Goal: Task Accomplishment & Management: Manage account settings

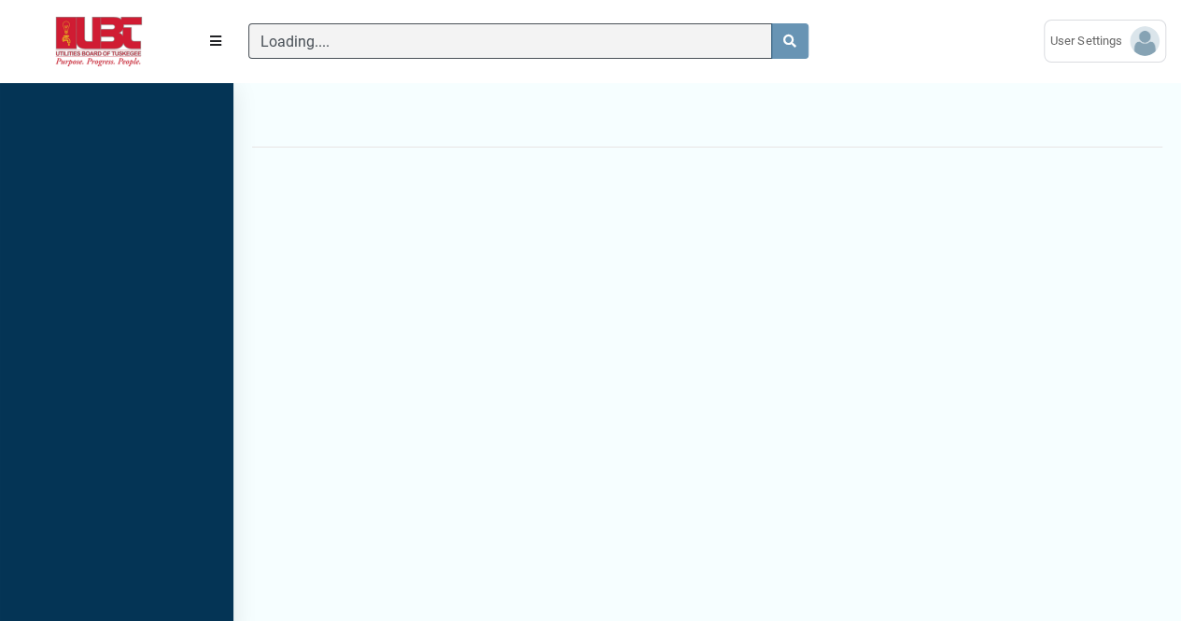
scroll to position [7, 1]
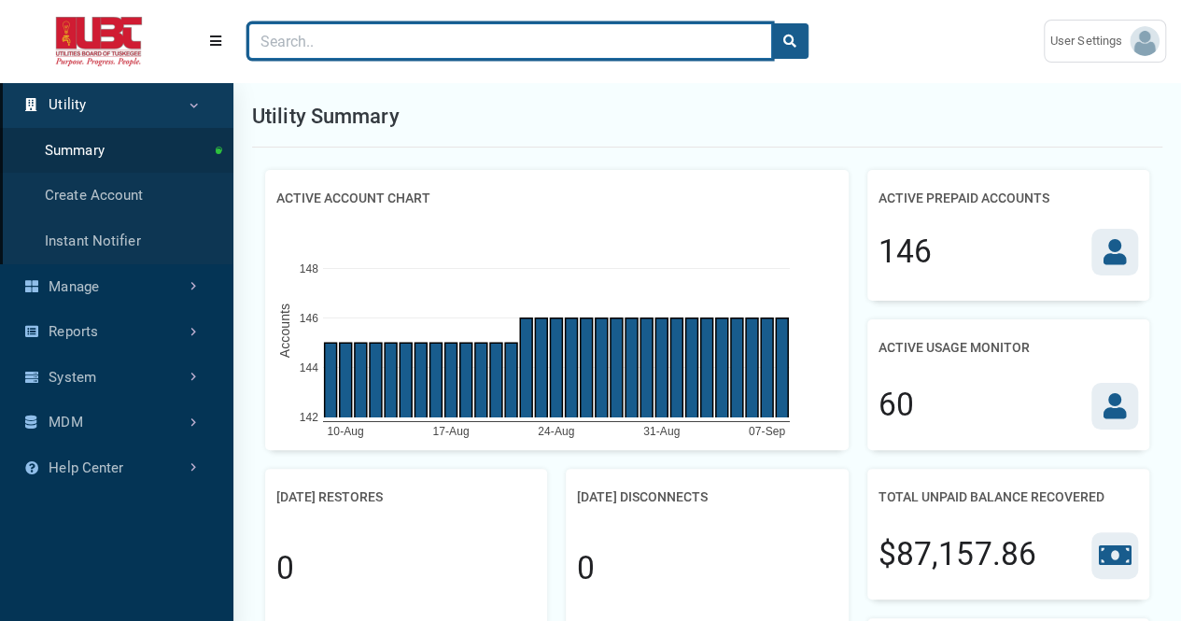
click at [474, 43] on input "Search" at bounding box center [510, 40] width 524 height 35
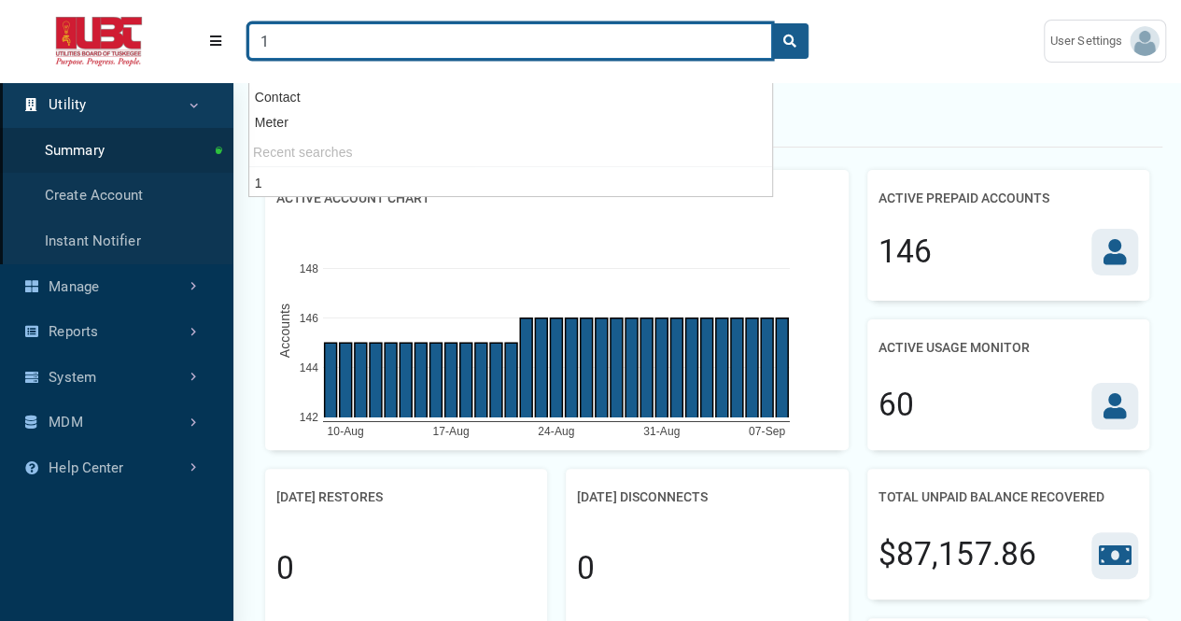
type input "1"
click at [771, 23] on button "search" at bounding box center [789, 40] width 37 height 35
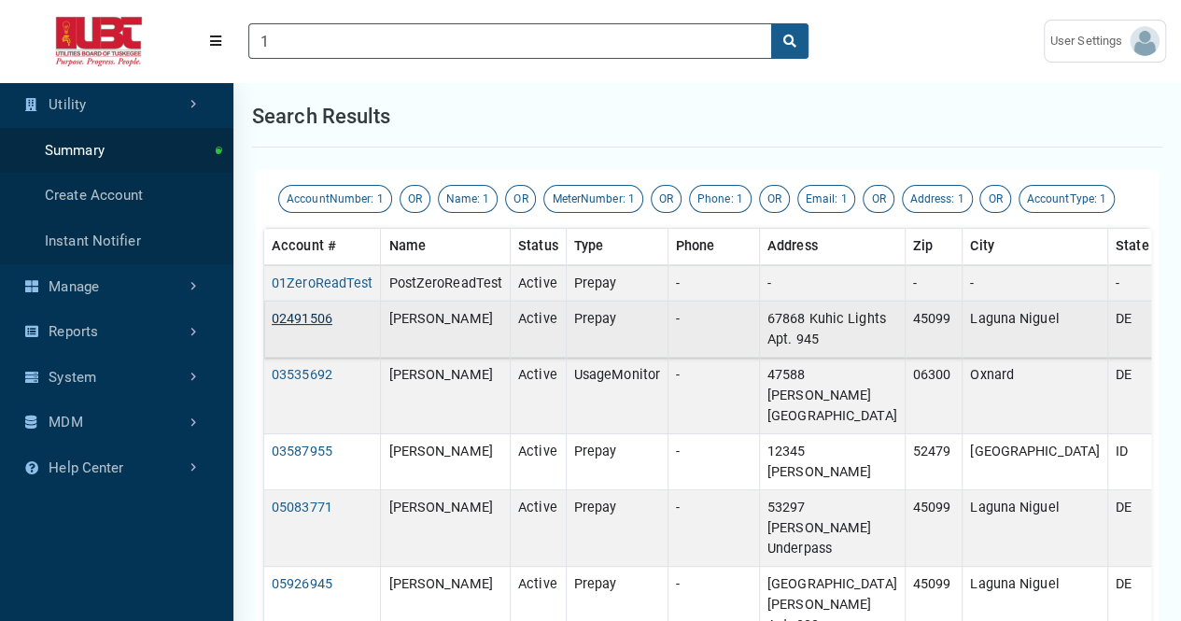
click at [319, 319] on link "02491506" at bounding box center [302, 319] width 61 height 16
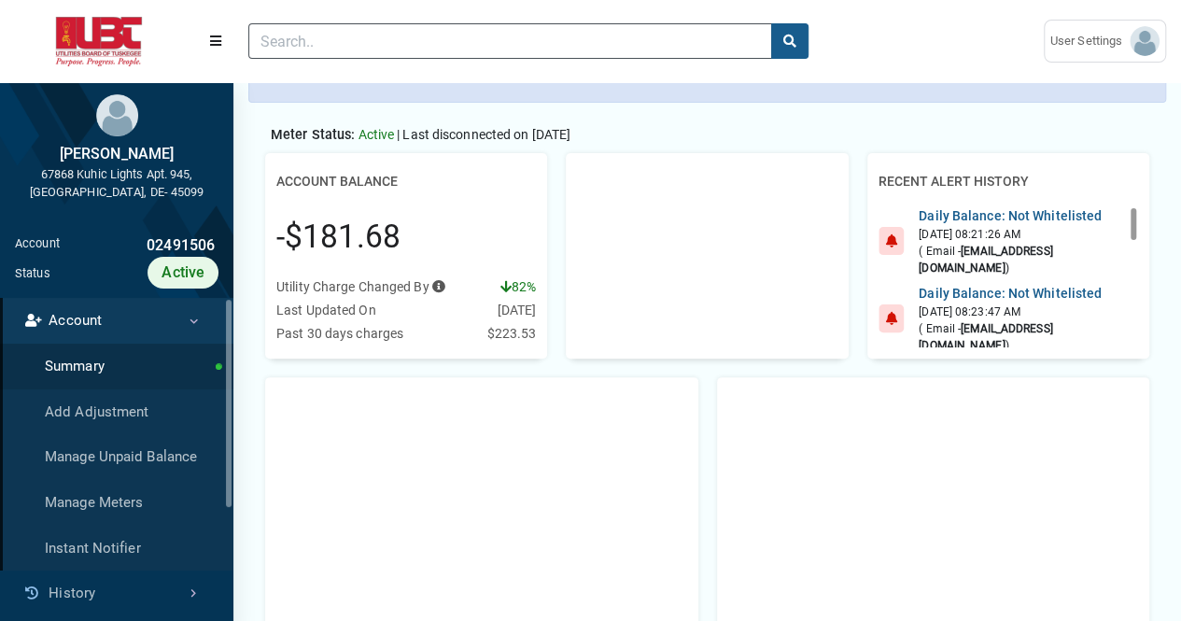
scroll to position [135, 0]
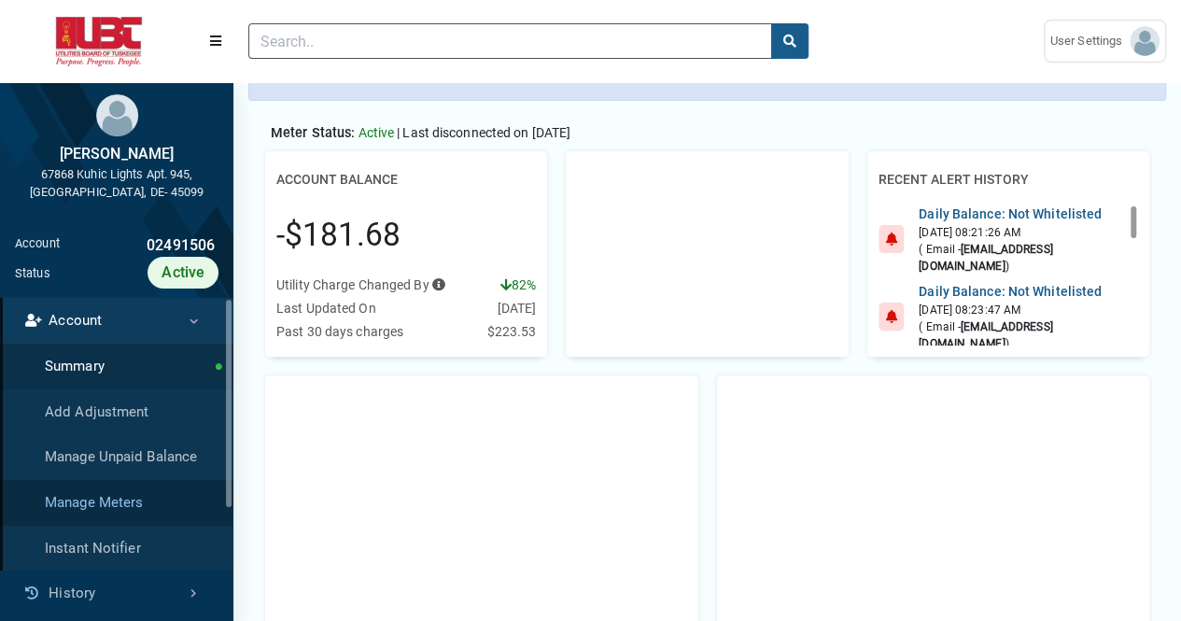
click at [129, 512] on link "Manage Meters" at bounding box center [116, 503] width 233 height 46
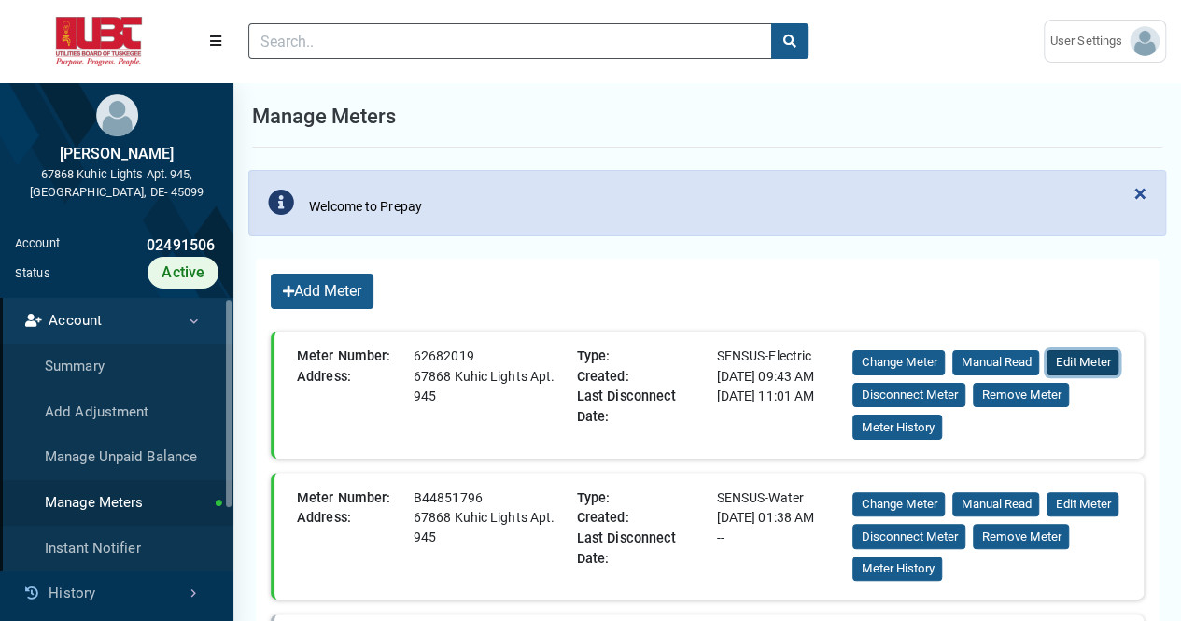
click at [1087, 359] on button "Edit Meter" at bounding box center [1083, 362] width 72 height 25
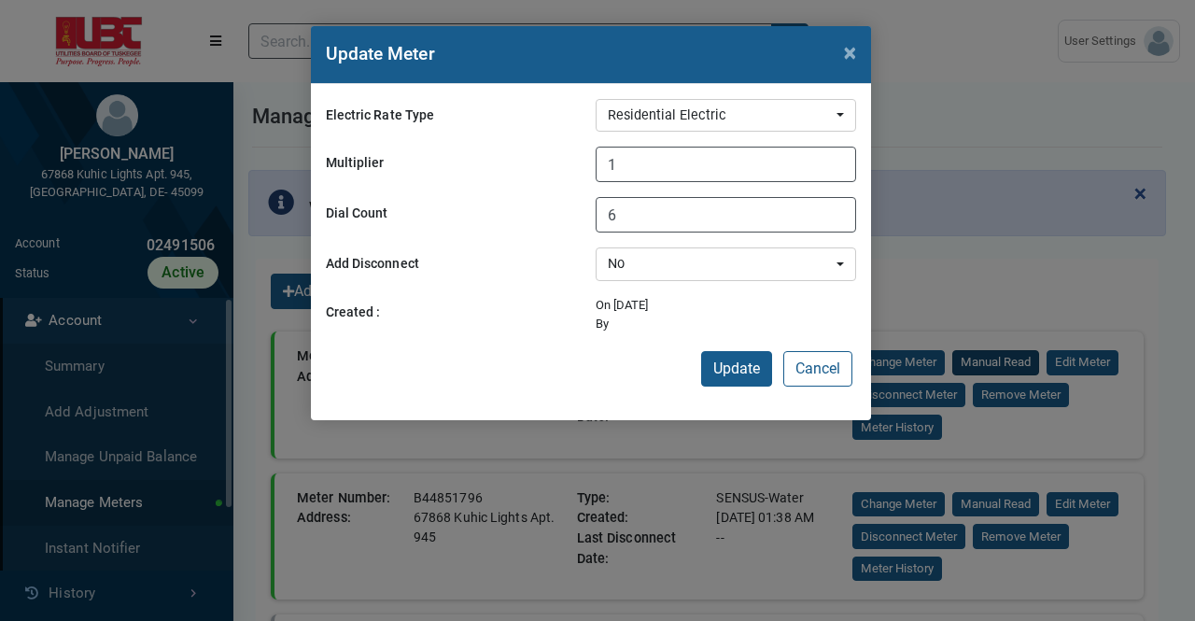
click at [845, 41] on span "×" at bounding box center [850, 52] width 12 height 26
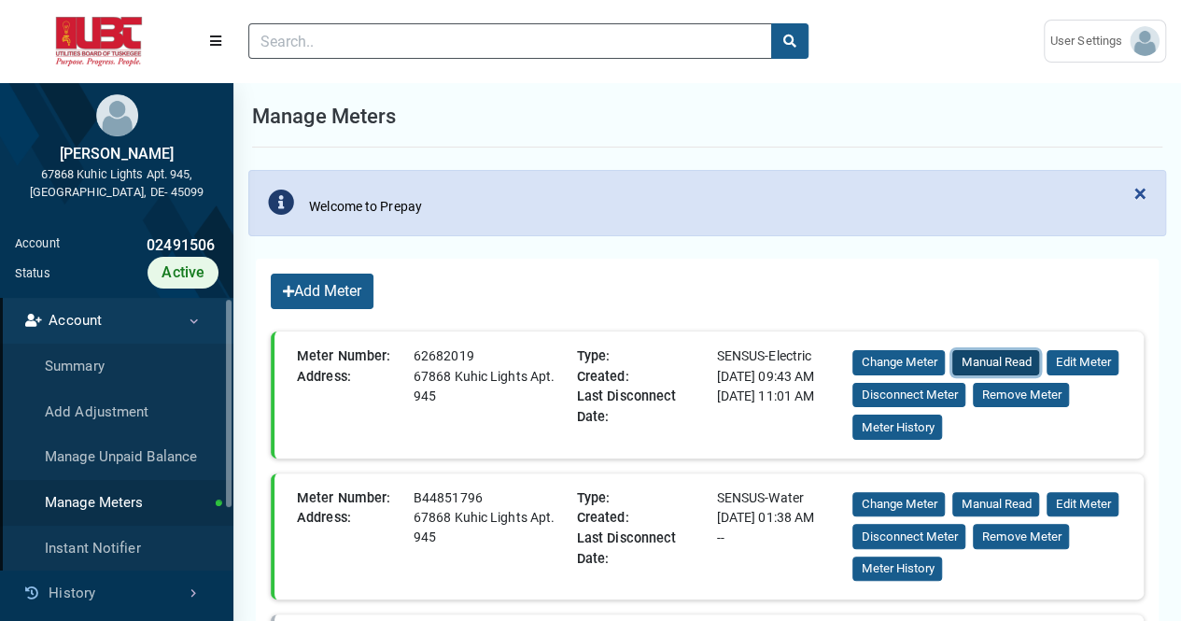
click at [997, 360] on button "Manual Read" at bounding box center [996, 362] width 87 height 25
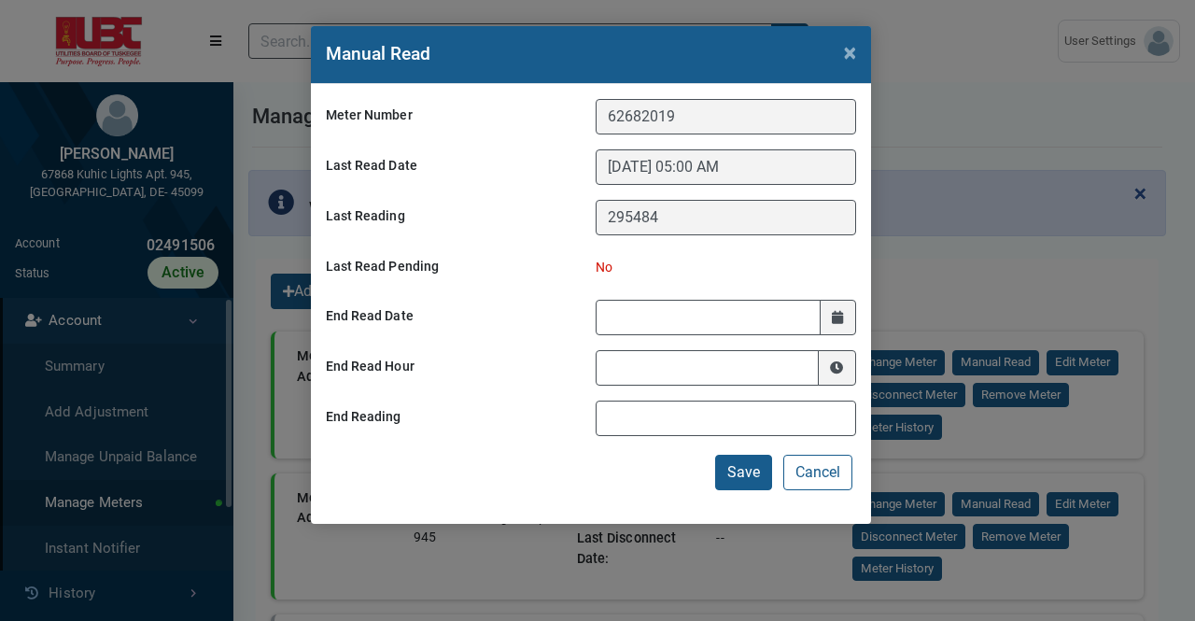
drag, startPoint x: 868, startPoint y: 523, endPoint x: 781, endPoint y: 645, distance: 150.6
click at [719, 277] on div "Last Read Pending No" at bounding box center [591, 267] width 540 height 35
click at [848, 55] on span "×" at bounding box center [850, 52] width 12 height 26
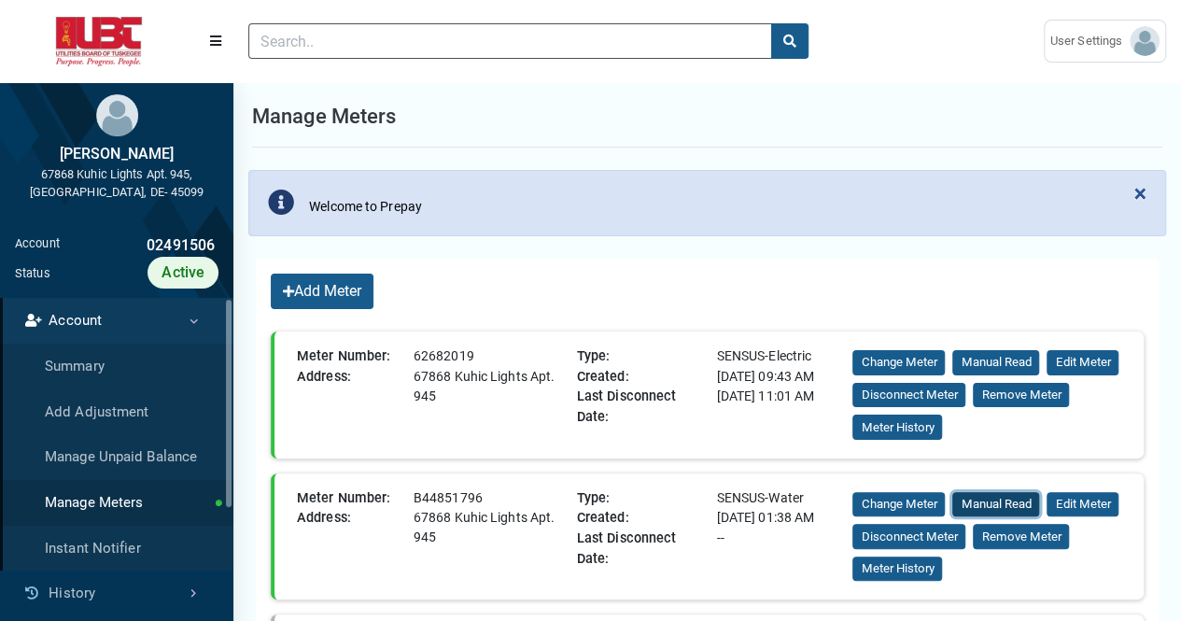
click at [998, 503] on button "Manual Read" at bounding box center [996, 504] width 87 height 25
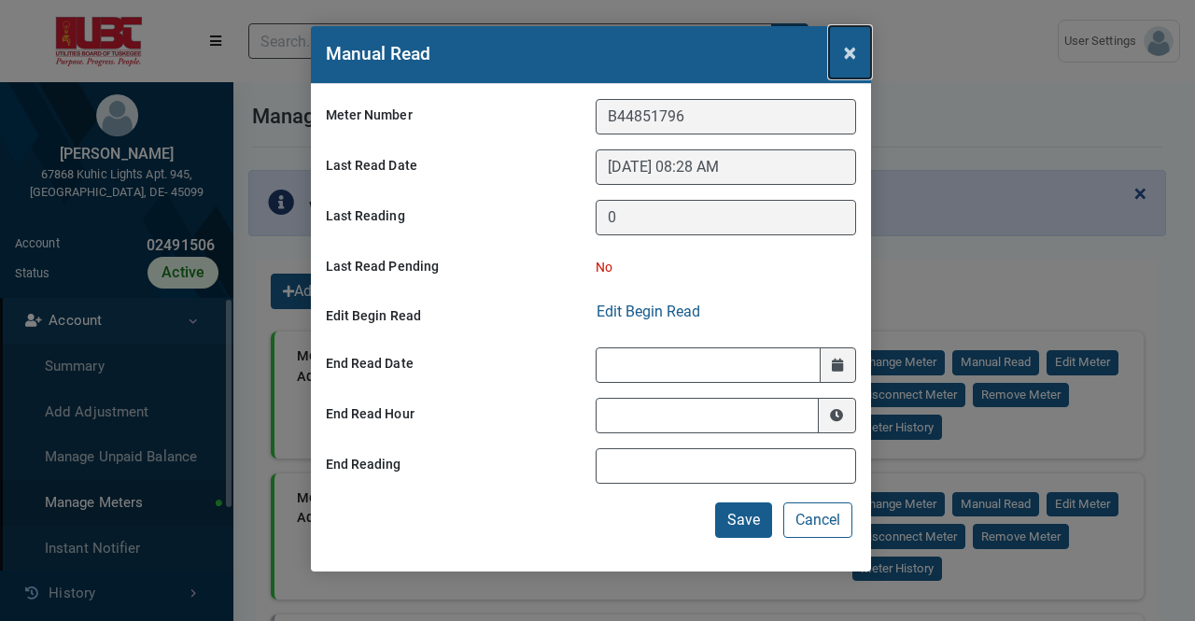
click at [854, 57] on span "×" at bounding box center [850, 52] width 12 height 26
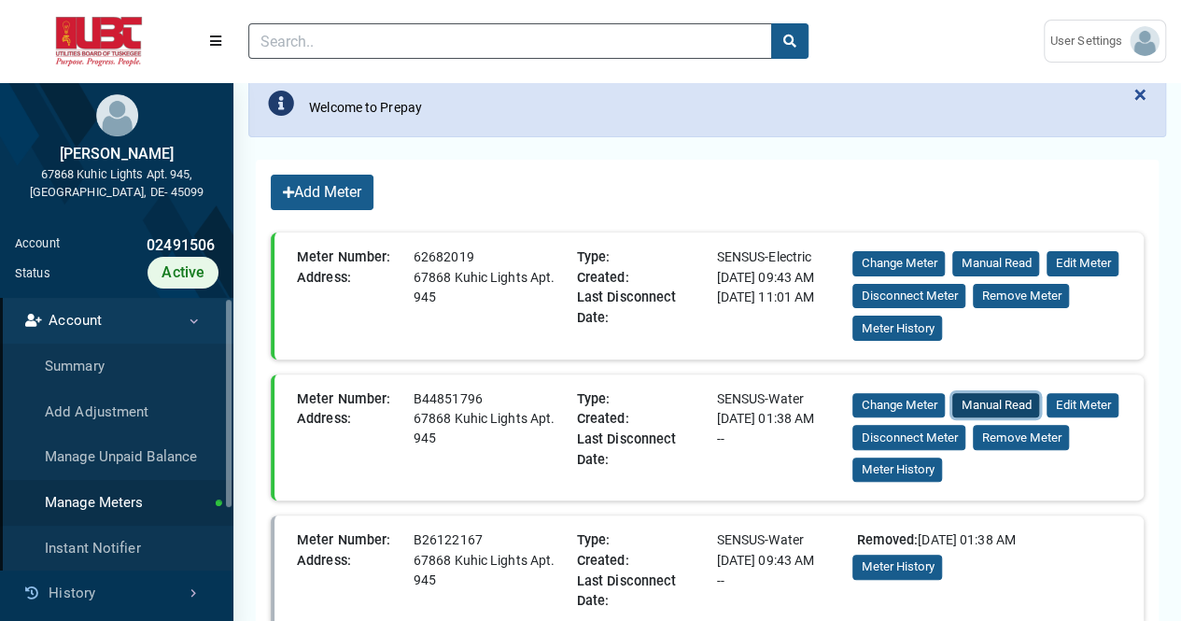
scroll to position [105, 0]
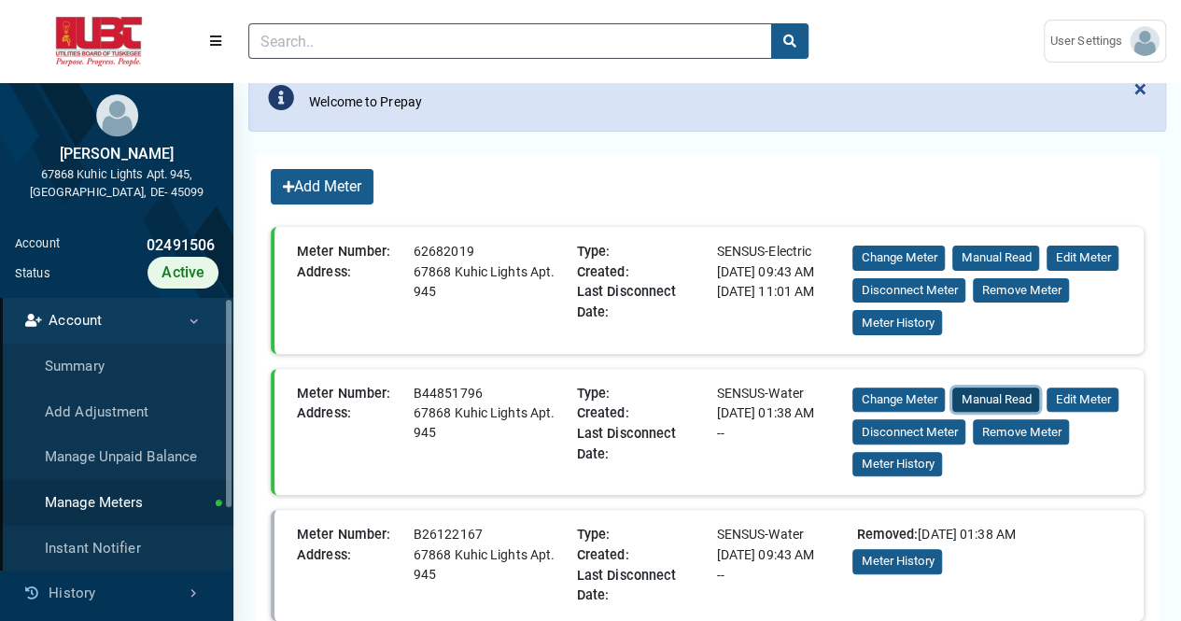
click at [998, 402] on button "Manual Read" at bounding box center [996, 400] width 87 height 25
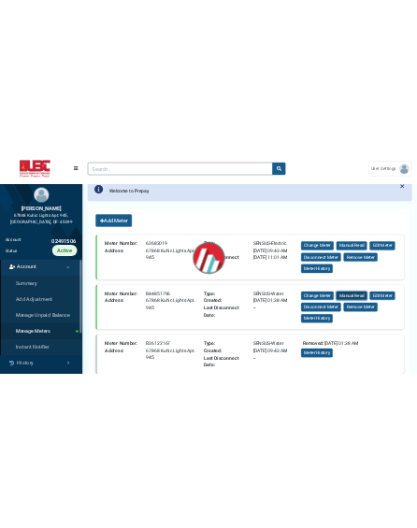
scroll to position [0, 0]
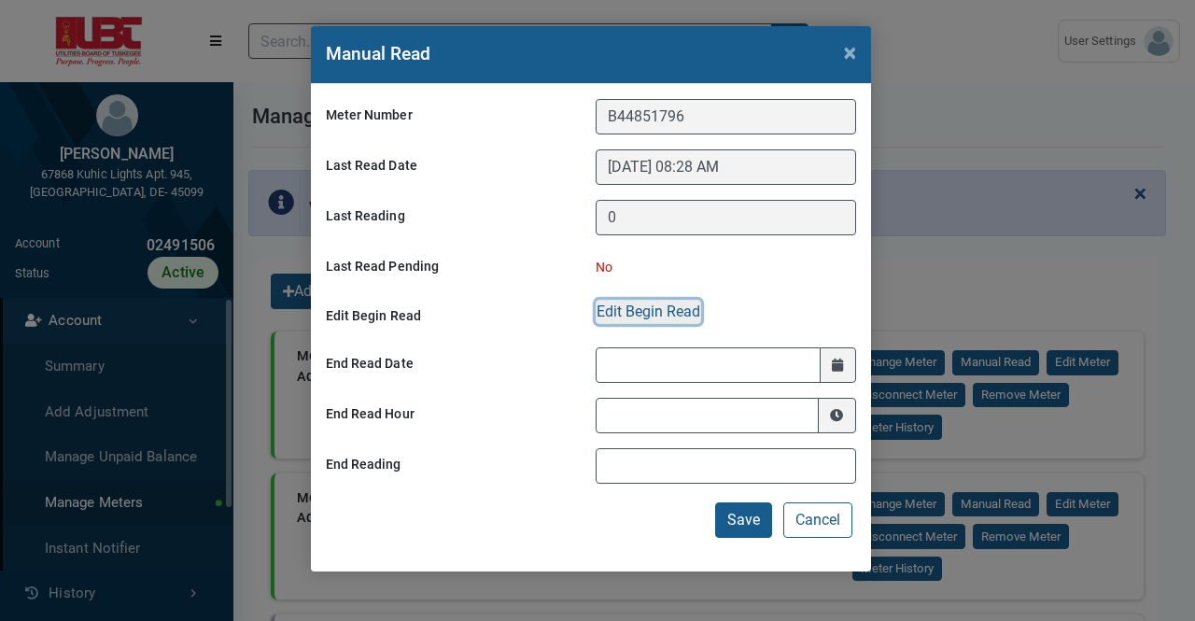
click at [684, 316] on button "Edit Begin Read" at bounding box center [649, 312] width 106 height 24
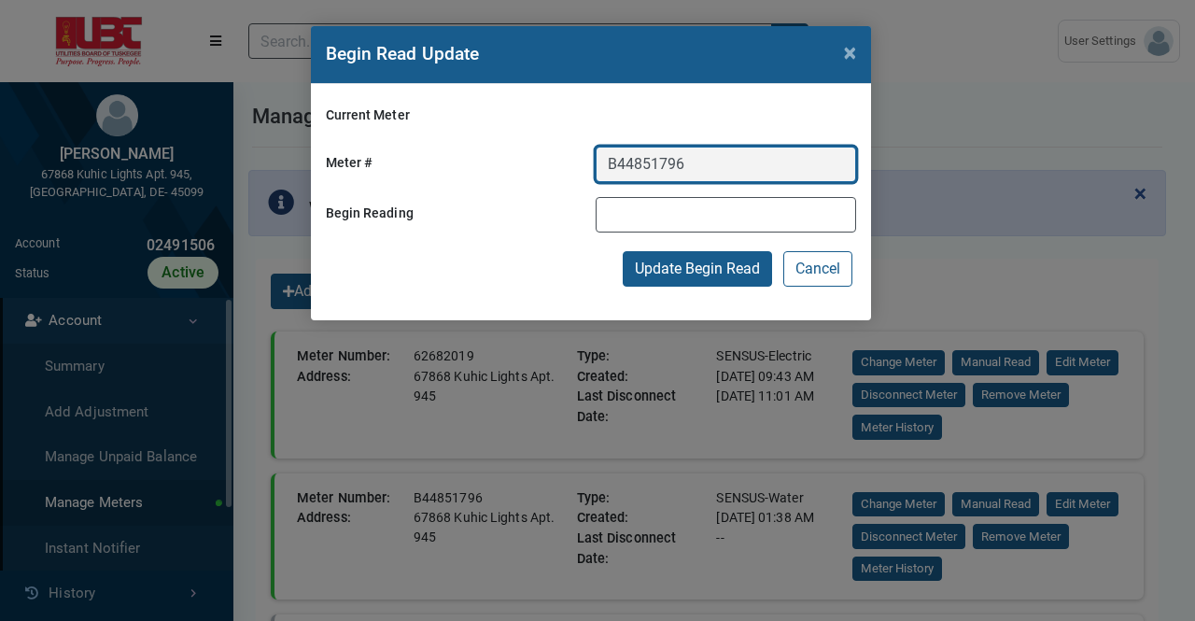
click at [657, 162] on input "B44851796" at bounding box center [726, 164] width 261 height 35
drag, startPoint x: 657, startPoint y: 162, endPoint x: 610, endPoint y: 171, distance: 48.5
click at [610, 171] on input "B44851796" at bounding box center [726, 164] width 261 height 35
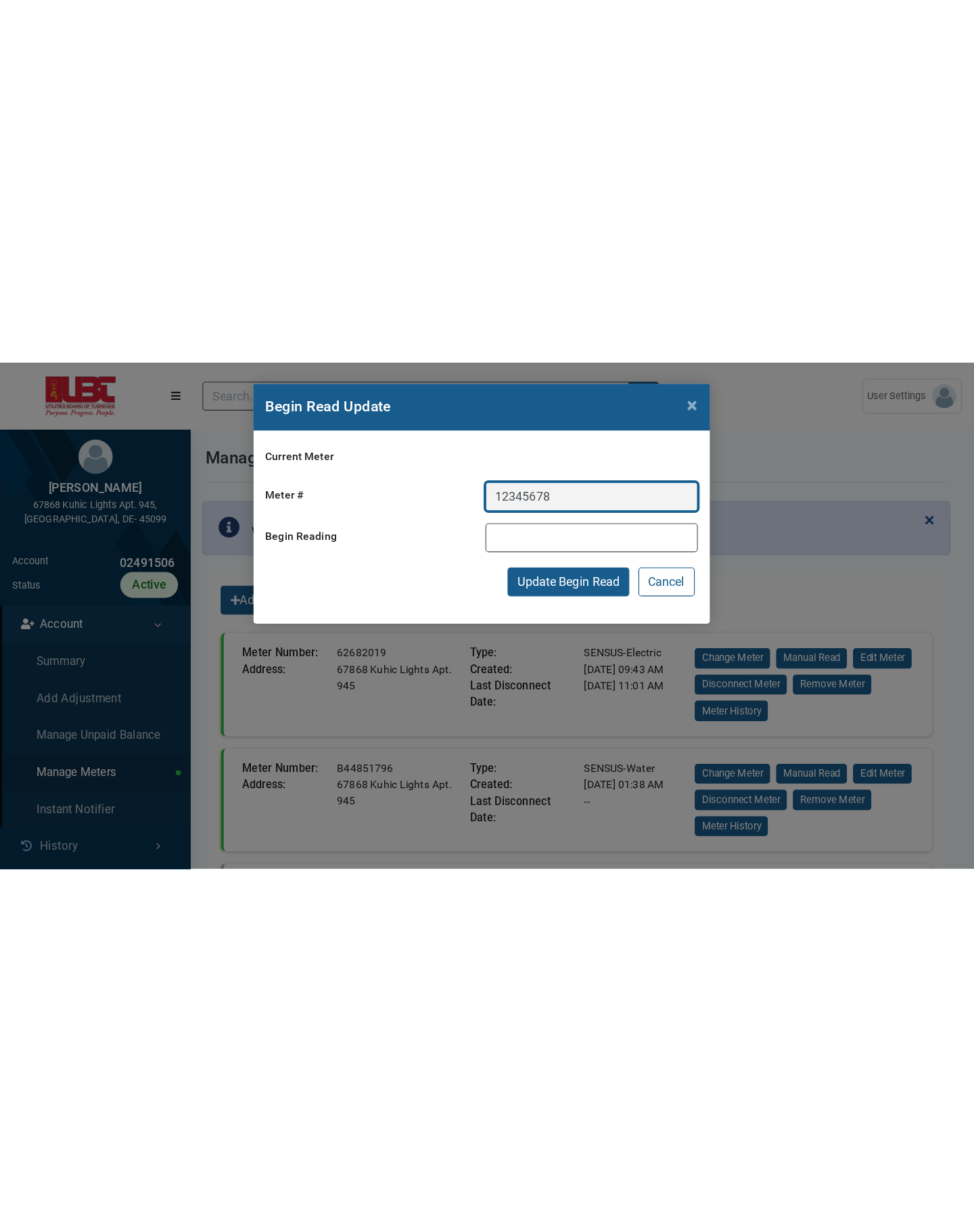
scroll to position [410, 159]
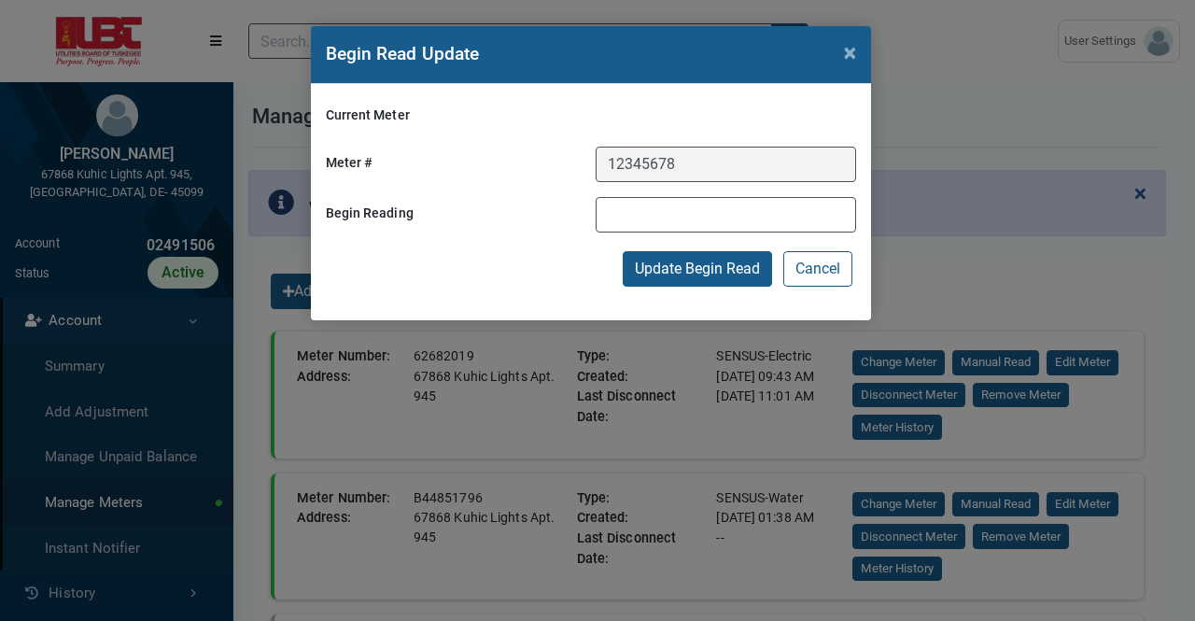
click at [512, 294] on div "Current Meter Meter # B44851796 Begin Reading Update Begin Read Cancel" at bounding box center [591, 202] width 560 height 236
click at [760, 56] on div "Begin Read Update ×" at bounding box center [591, 55] width 560 height 58
click at [812, 269] on button "Cancel" at bounding box center [818, 268] width 69 height 35
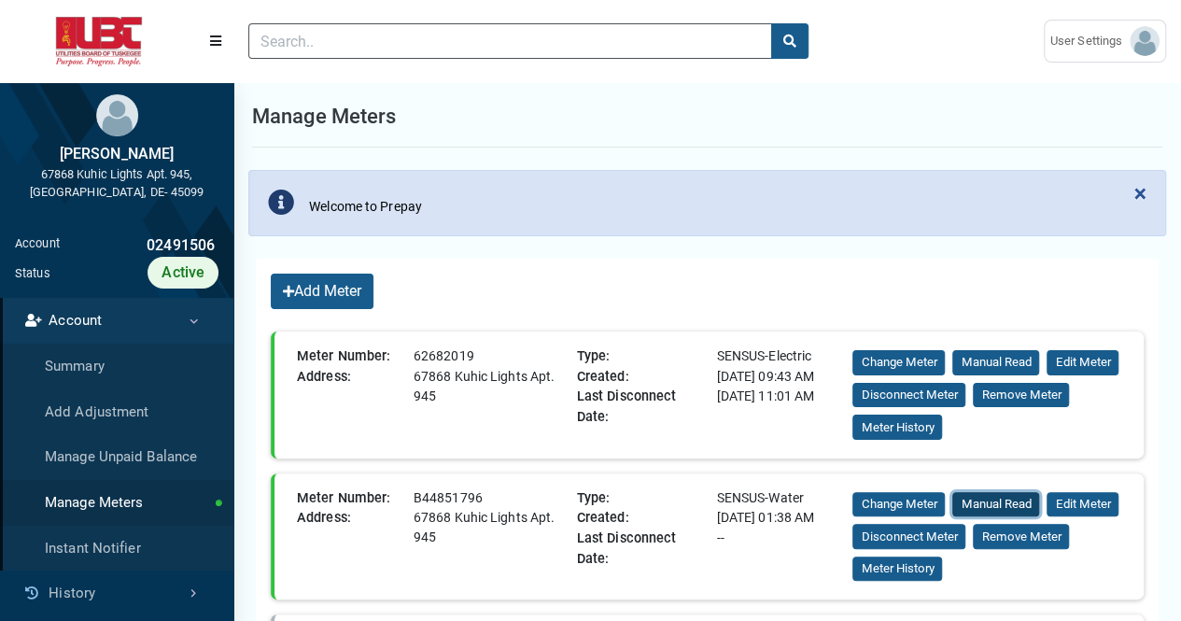
click at [981, 507] on button "Manual Read" at bounding box center [996, 504] width 87 height 25
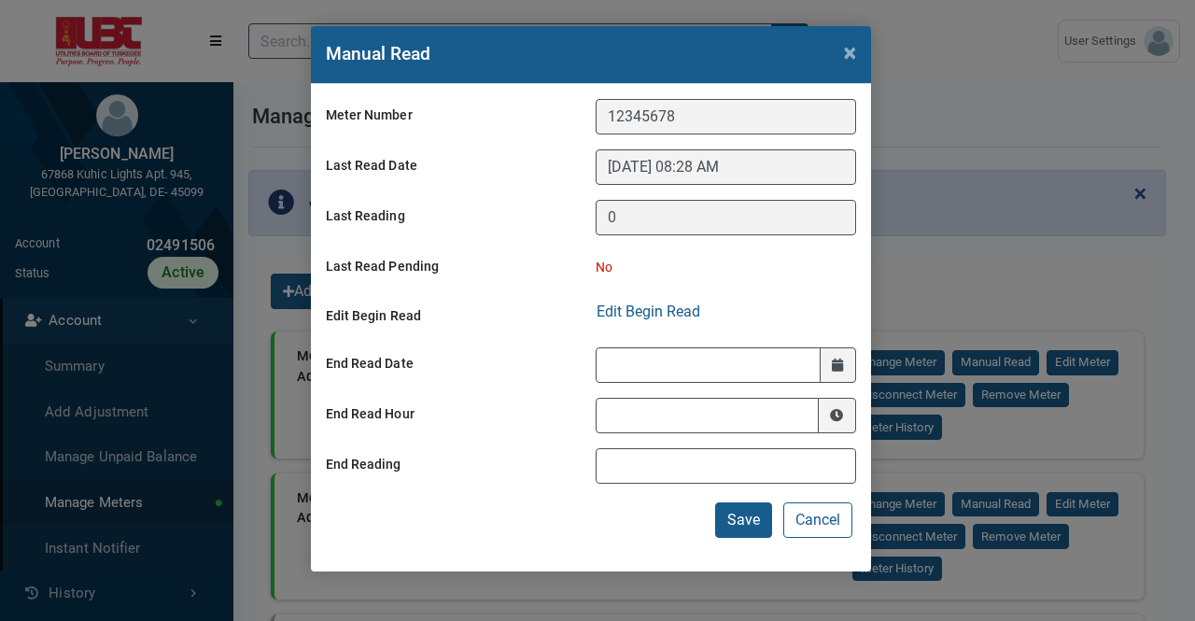
click at [788, 58] on div "Manual Read ×" at bounding box center [591, 55] width 560 height 58
click at [837, 292] on form "Meter Number B44851796 Last Read Date [DATE] 08:28 AM Last Reading 0 Last Read …" at bounding box center [591, 291] width 530 height 385
click at [852, 57] on span "×" at bounding box center [850, 52] width 12 height 26
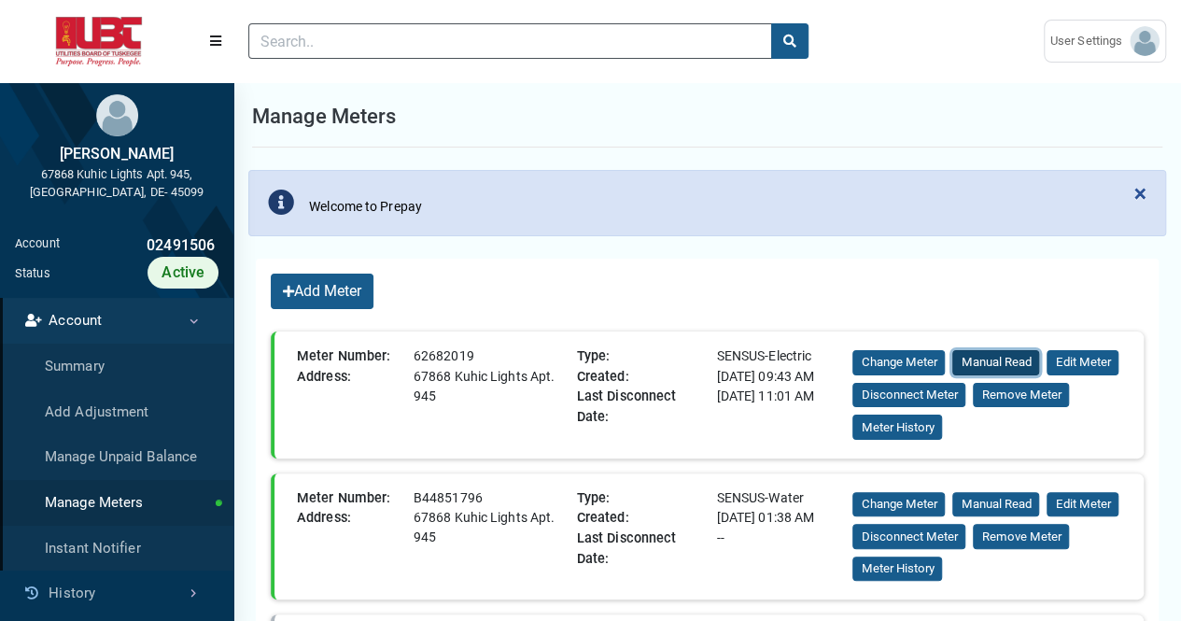
click at [1008, 360] on button "Manual Read" at bounding box center [996, 362] width 87 height 25
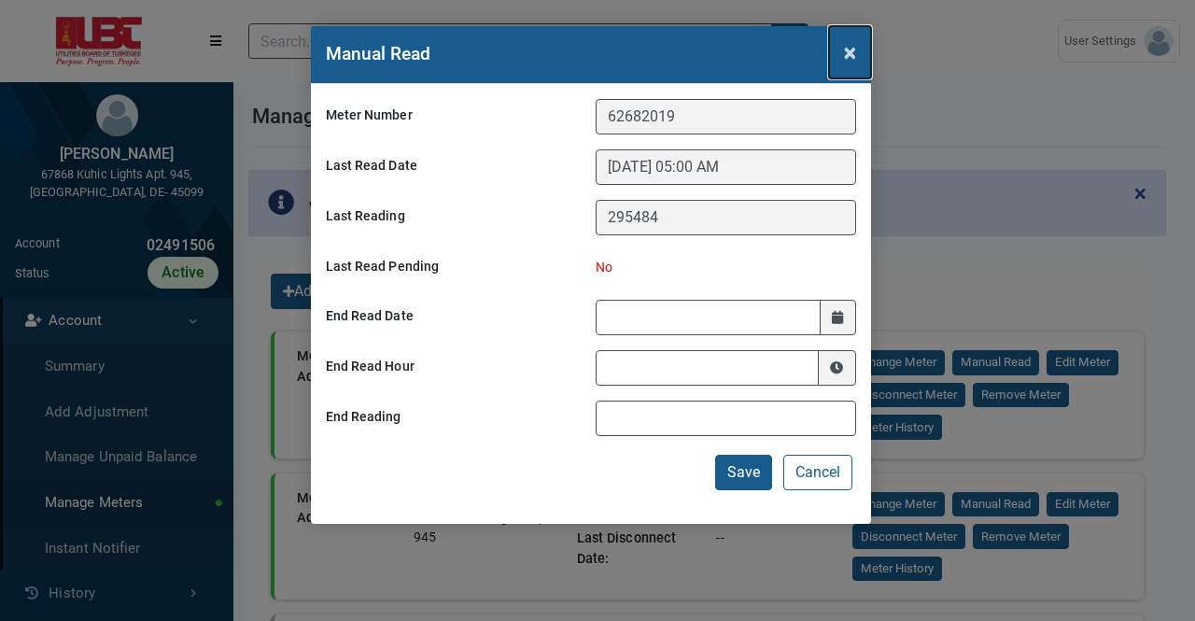
click at [845, 54] on span "×" at bounding box center [850, 52] width 12 height 26
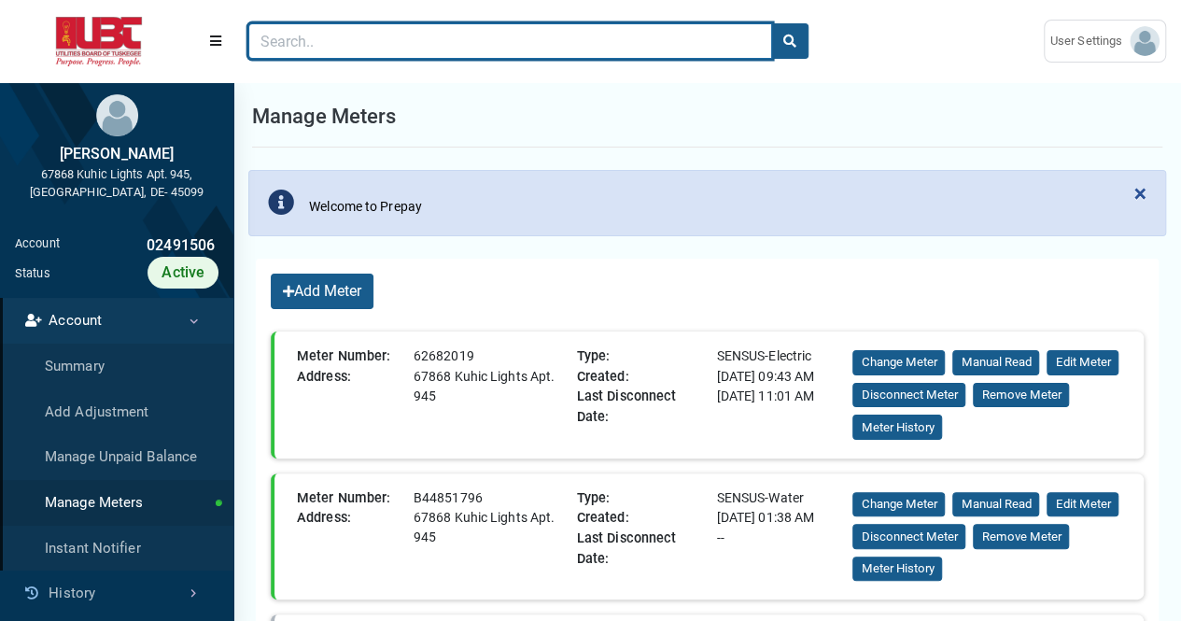
click at [535, 36] on input "Search" at bounding box center [510, 40] width 524 height 35
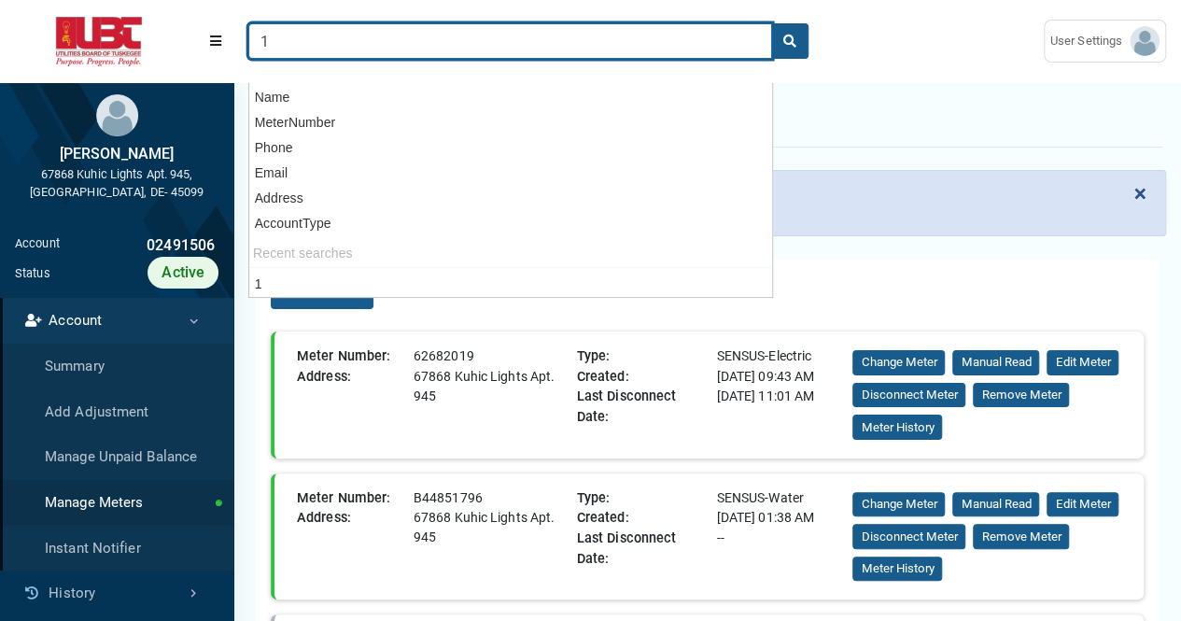
type input "1"
click at [771, 23] on button "search" at bounding box center [789, 40] width 37 height 35
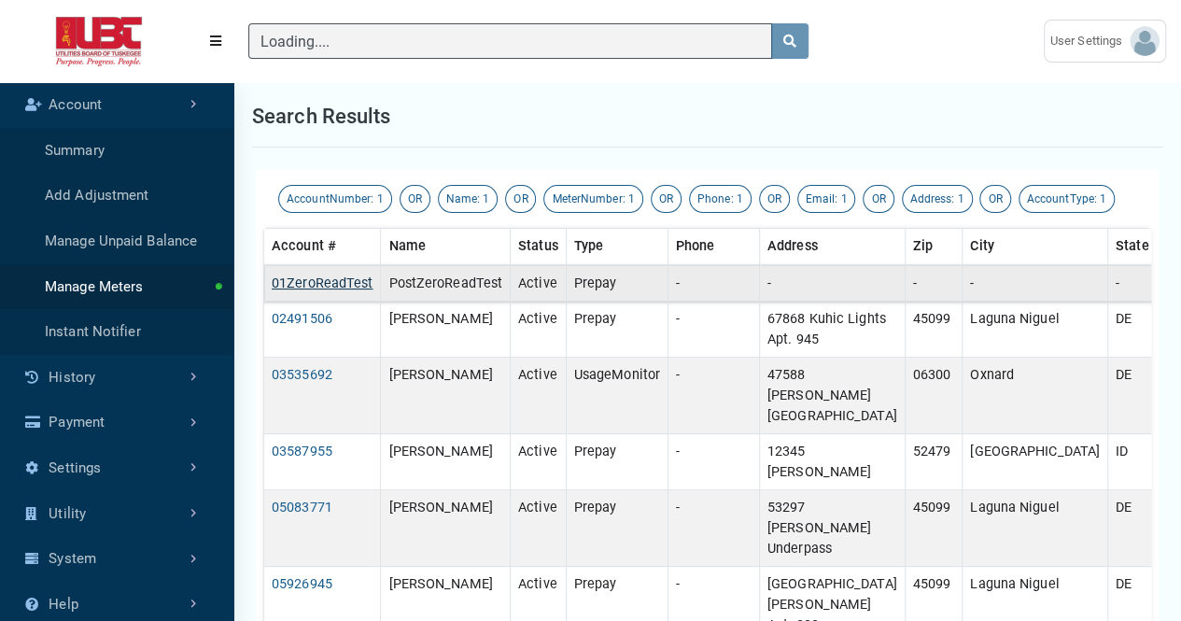
type input "1"
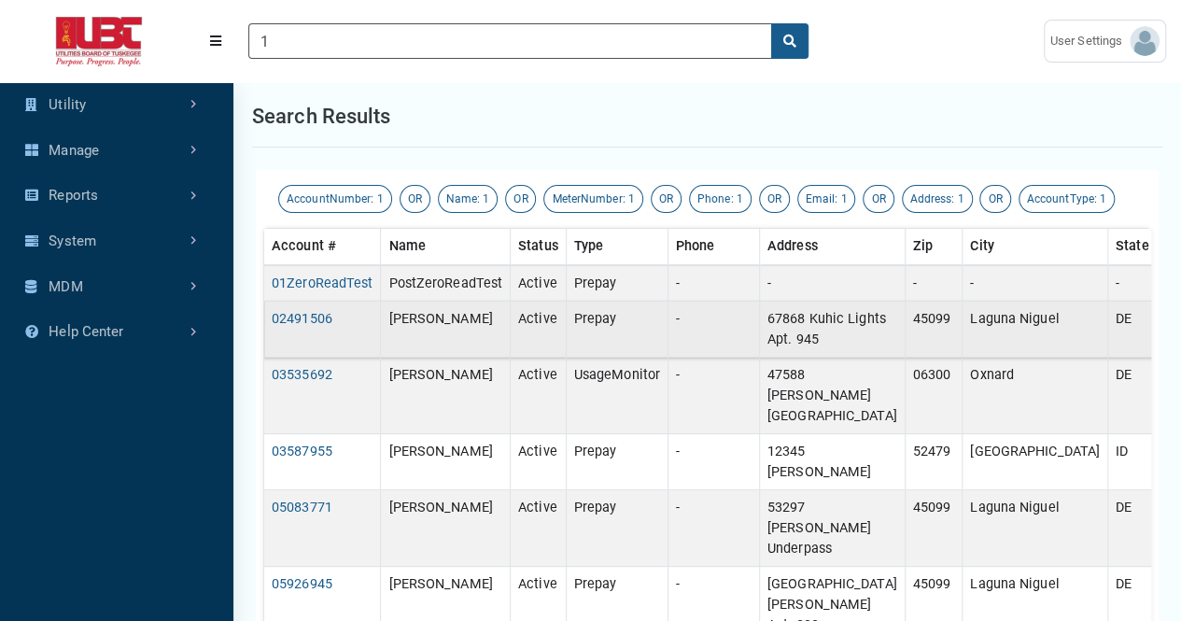
scroll to position [7, 1]
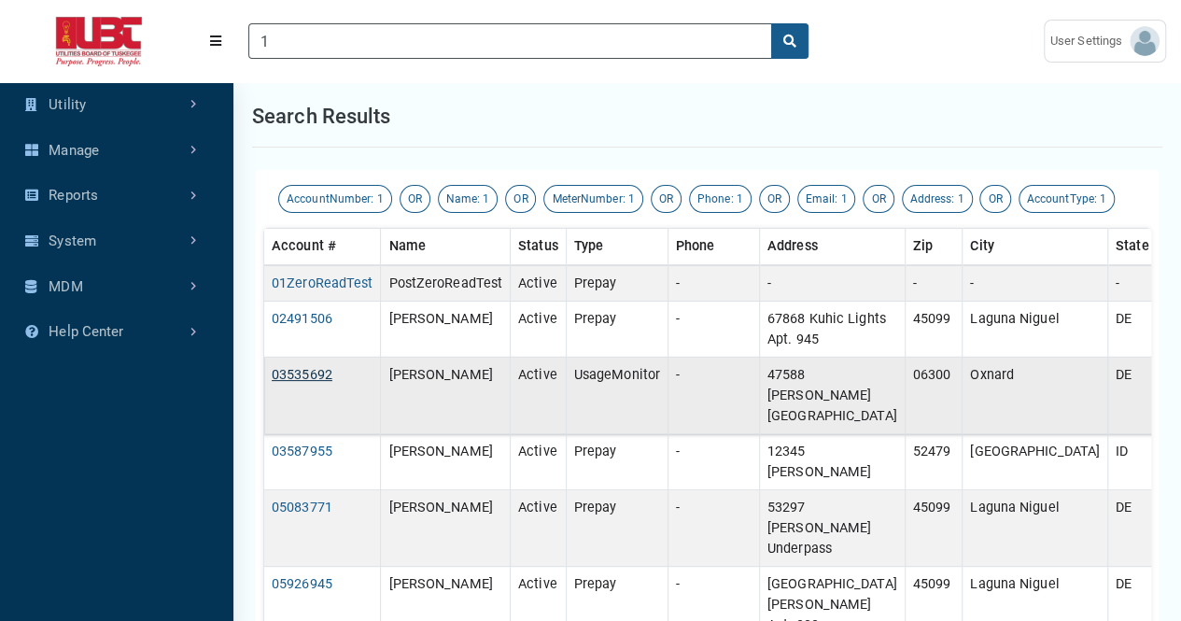
click at [306, 376] on link "03535692" at bounding box center [302, 375] width 61 height 16
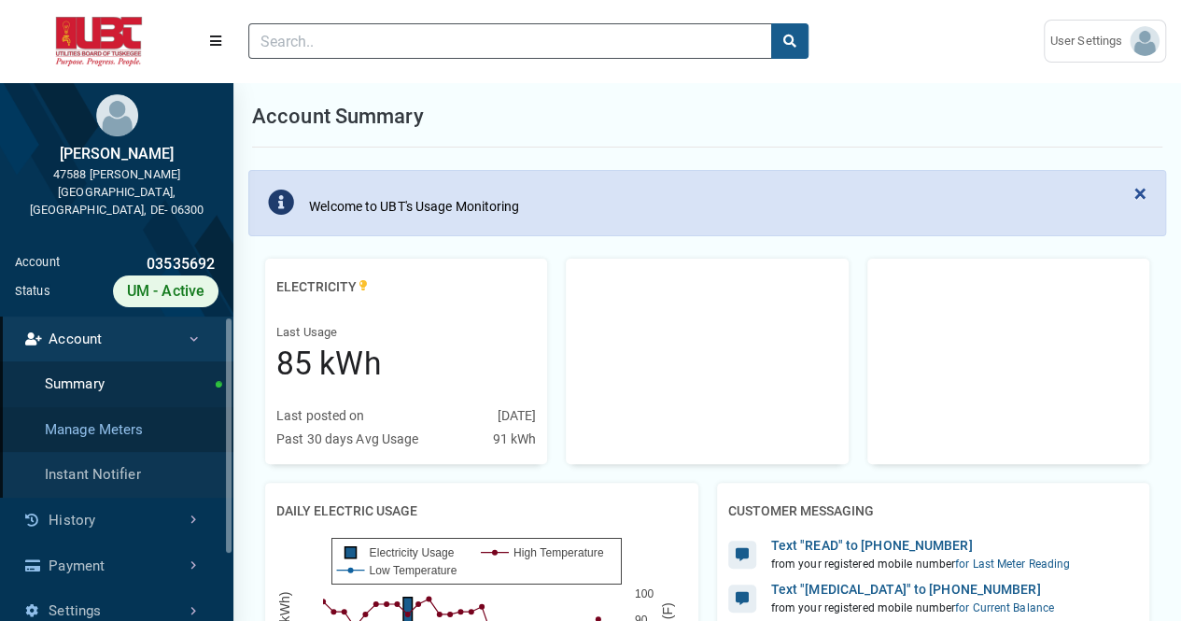
click at [126, 417] on link "Manage Meters" at bounding box center [116, 430] width 233 height 46
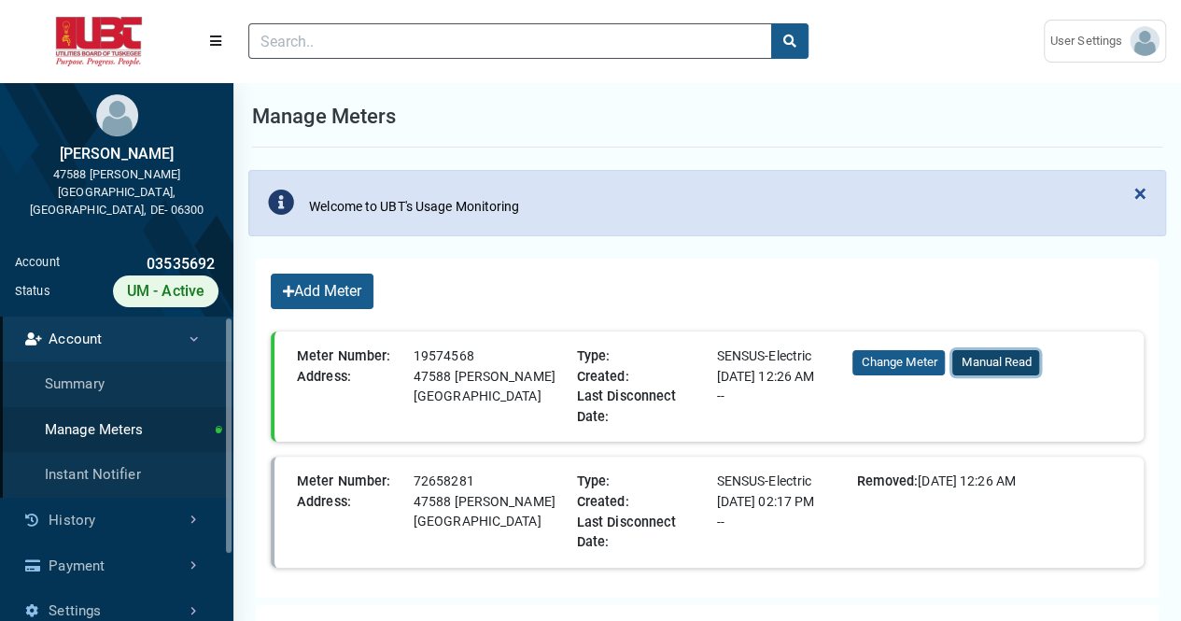
click at [990, 360] on button "Manual Read" at bounding box center [996, 362] width 87 height 25
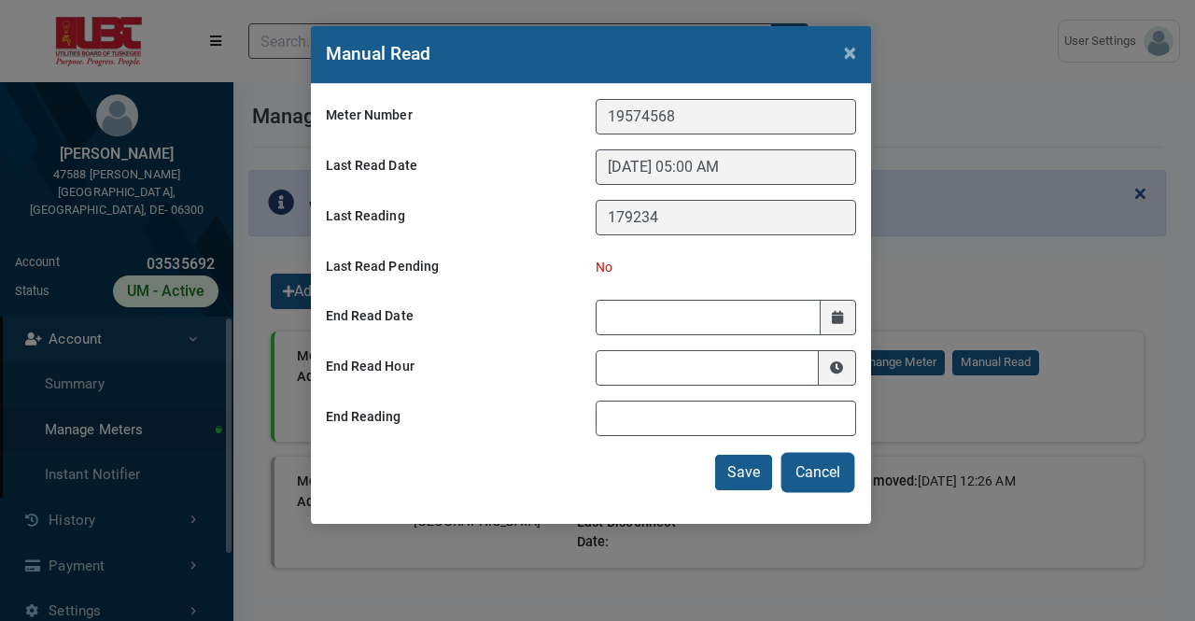
click at [826, 464] on button "Cancel" at bounding box center [818, 472] width 69 height 35
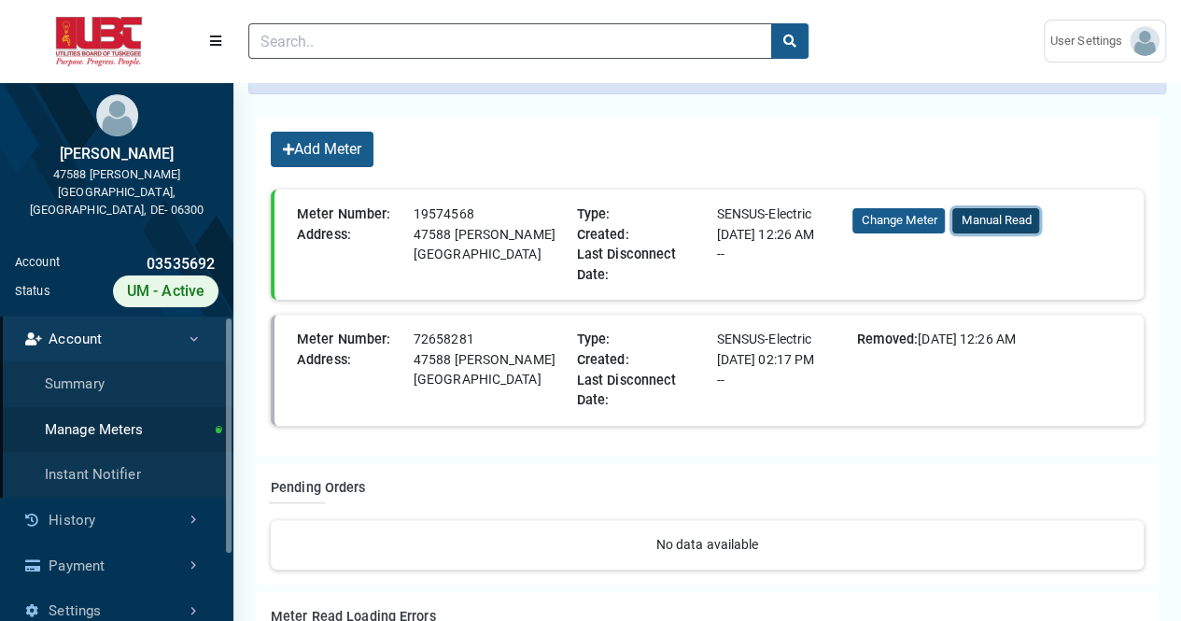
scroll to position [186, 0]
